Goal: Find specific page/section: Find specific page/section

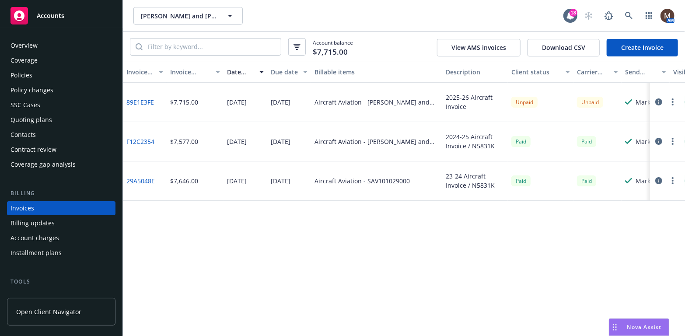
scroll to position [26, 0]
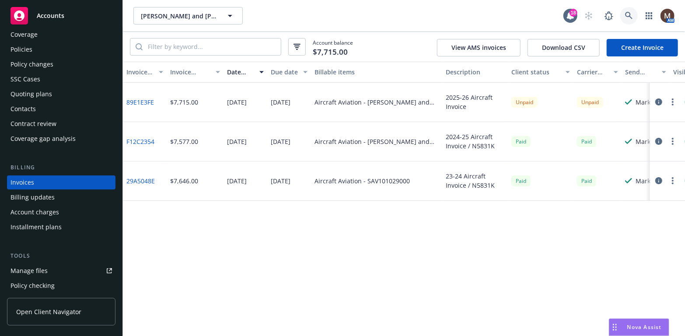
click at [627, 12] on icon at bounding box center [628, 15] width 7 height 7
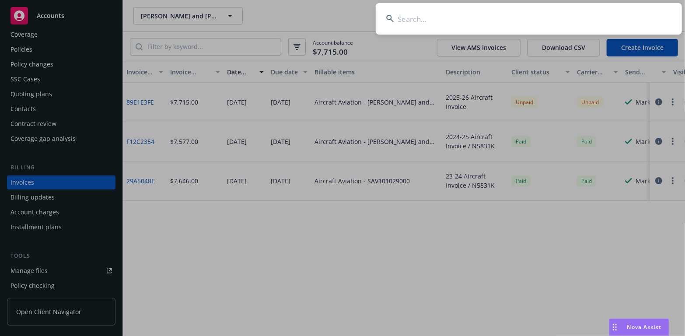
click at [409, 14] on input at bounding box center [529, 19] width 306 height 32
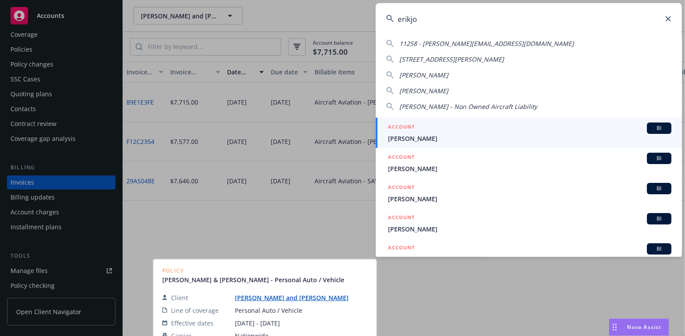
scroll to position [0, 0]
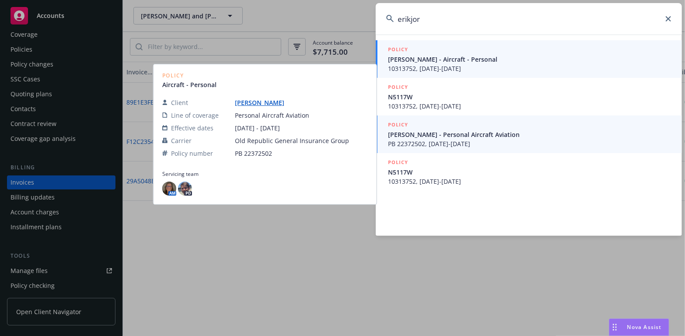
type input "erikjor"
click at [410, 61] on span "[PERSON_NAME] - Aircraft - Personal" at bounding box center [530, 59] width 284 height 9
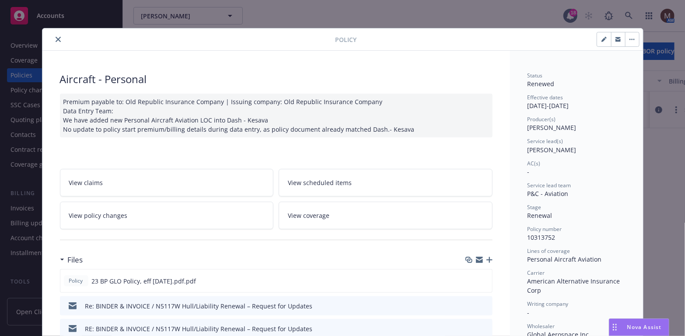
click at [56, 37] on icon "close" at bounding box center [58, 39] width 5 height 5
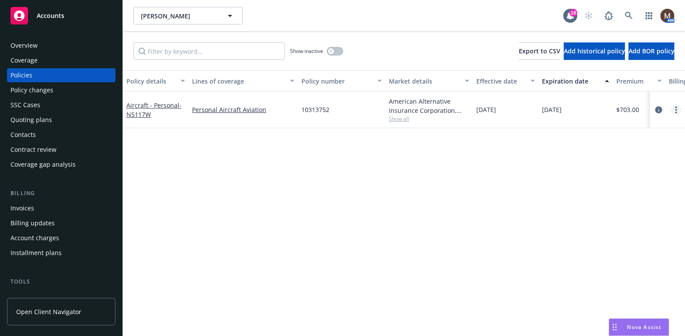
click at [675, 107] on link "more" at bounding box center [676, 110] width 11 height 11
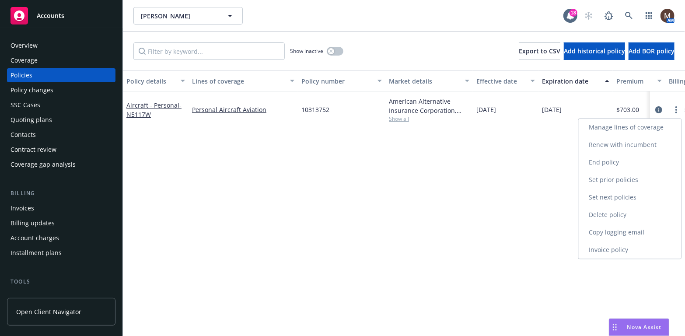
click at [604, 230] on link "Copy logging email" at bounding box center [630, 233] width 103 height 18
